Goal: Task Accomplishment & Management: Complete application form

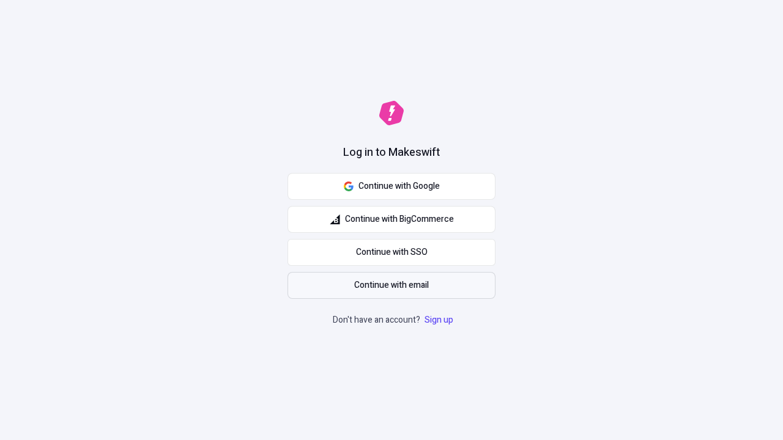
click at [391, 286] on span "Continue with email" at bounding box center [391, 285] width 75 height 13
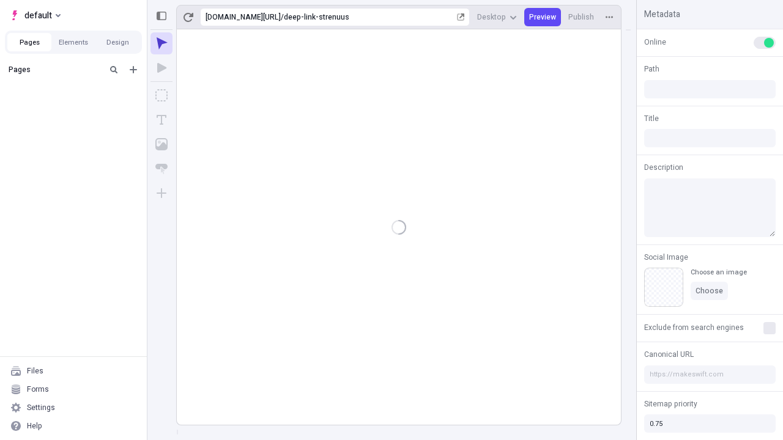
type input "/deep-link-strenuus"
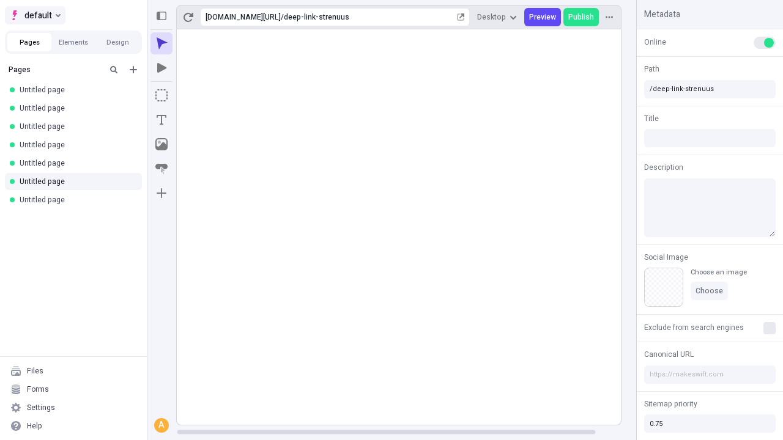
click at [34, 15] on span "default" at bounding box center [38, 15] width 28 height 15
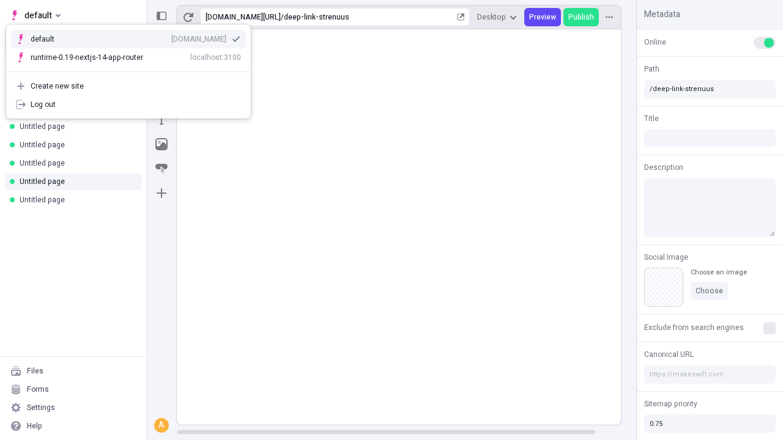
click at [128, 86] on div "Create new site" at bounding box center [136, 86] width 210 height 10
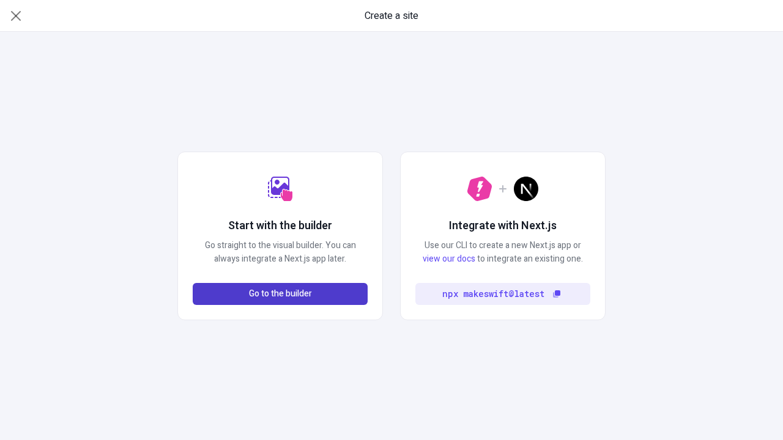
click at [280, 294] on span "Go to the builder" at bounding box center [280, 293] width 63 height 13
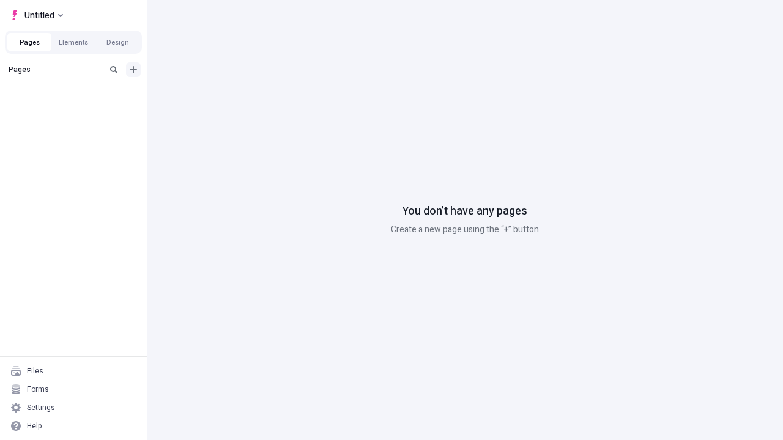
click at [133, 70] on icon "Add new" at bounding box center [133, 69] width 7 height 7
click at [198, 95] on span "Blank page" at bounding box center [206, 95] width 76 height 10
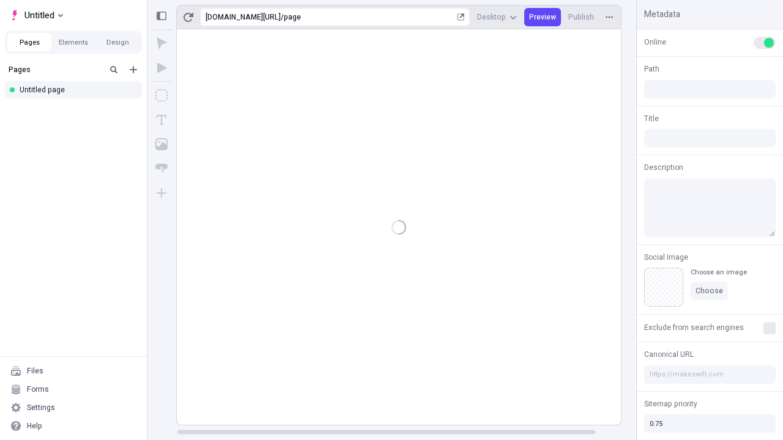
type input "/page"
click at [581, 17] on span "Publish" at bounding box center [581, 17] width 26 height 10
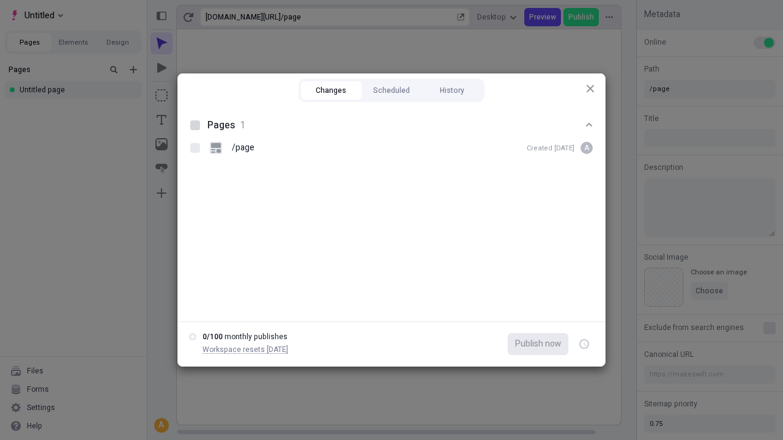
click at [331, 90] on button "Changes" at bounding box center [331, 90] width 61 height 18
click at [195, 125] on div at bounding box center [195, 125] width 10 height 10
checkbox input "true"
click at [584, 344] on icon "button" at bounding box center [584, 344] width 3 height 4
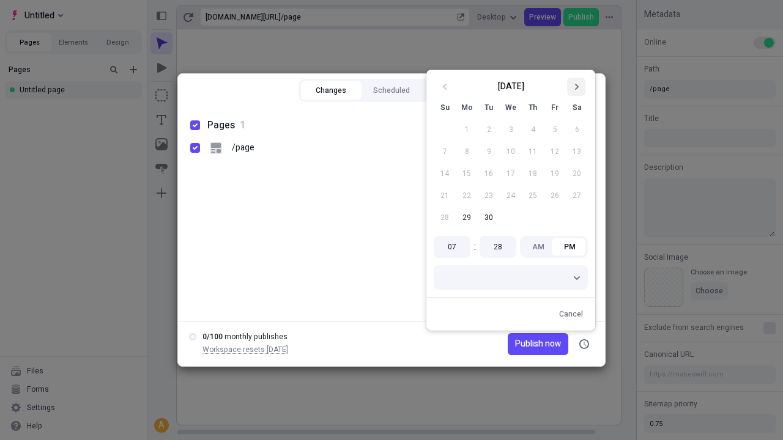
click at [576, 87] on icon "Go to next month" at bounding box center [575, 86] width 7 height 7
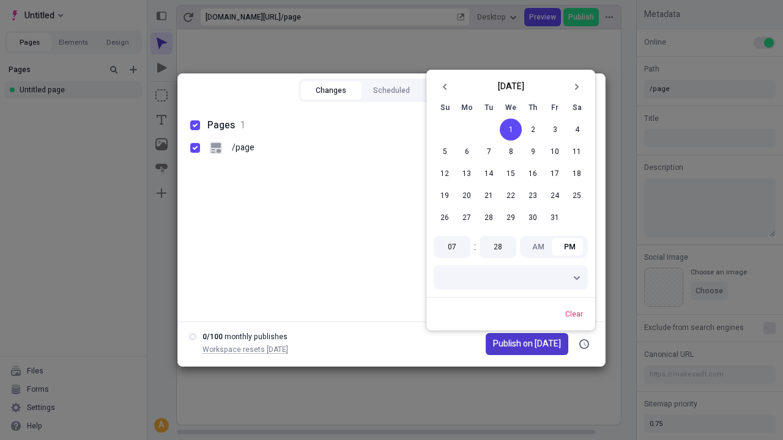
click at [519, 344] on span "Publish on 10/1/2025" at bounding box center [527, 343] width 68 height 13
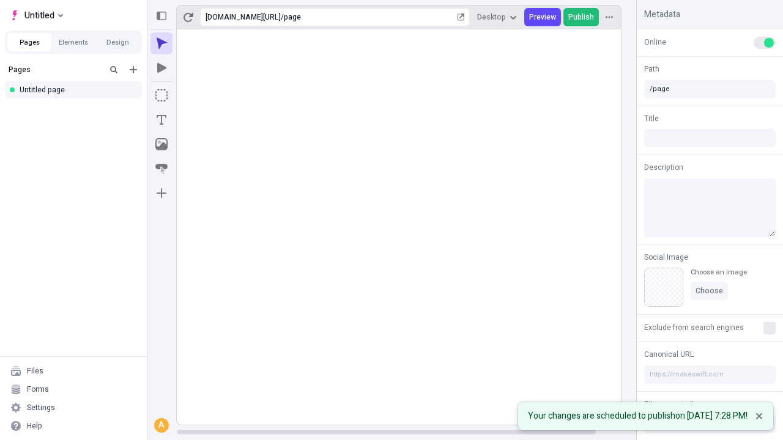
click at [581, 17] on span "Publish" at bounding box center [581, 17] width 26 height 10
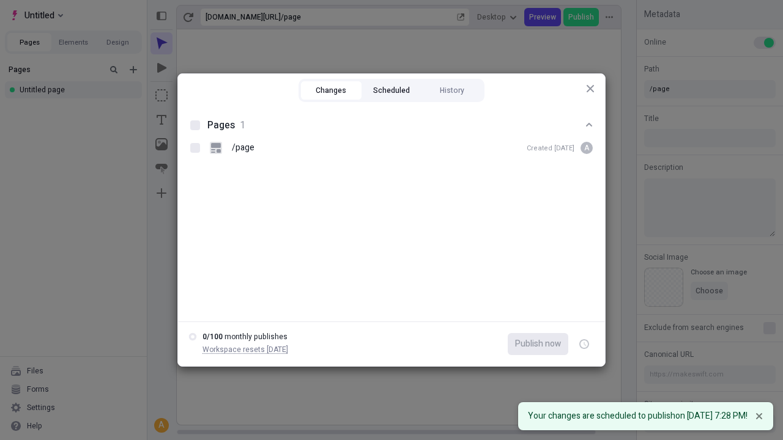
click at [391, 90] on button "Scheduled" at bounding box center [391, 90] width 61 height 18
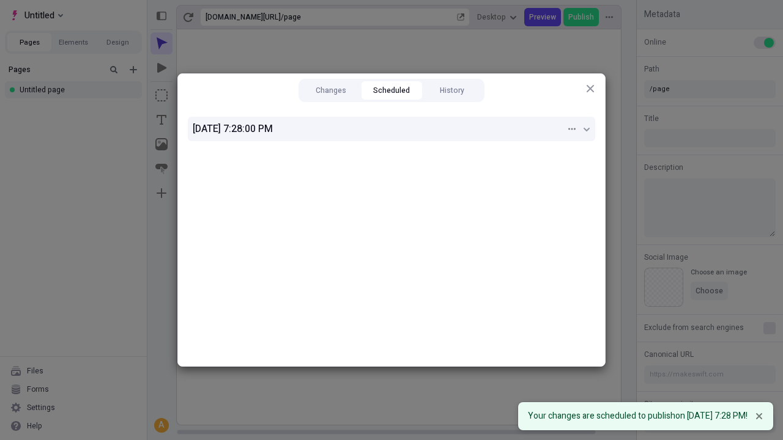
click at [391, 129] on div "10/1/2025, 7:28:00 PM" at bounding box center [379, 129] width 373 height 15
